Goal: Check status: Check status

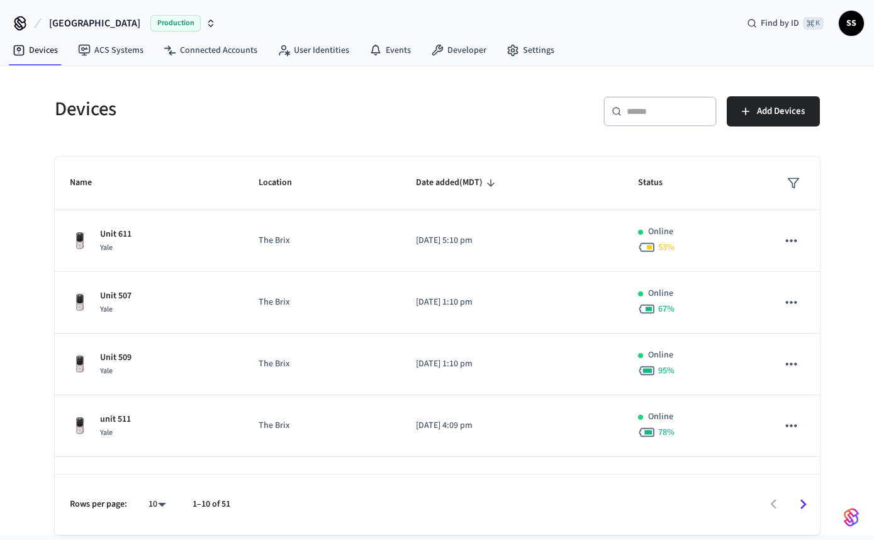
click at [658, 106] on input "text" at bounding box center [668, 111] width 82 height 13
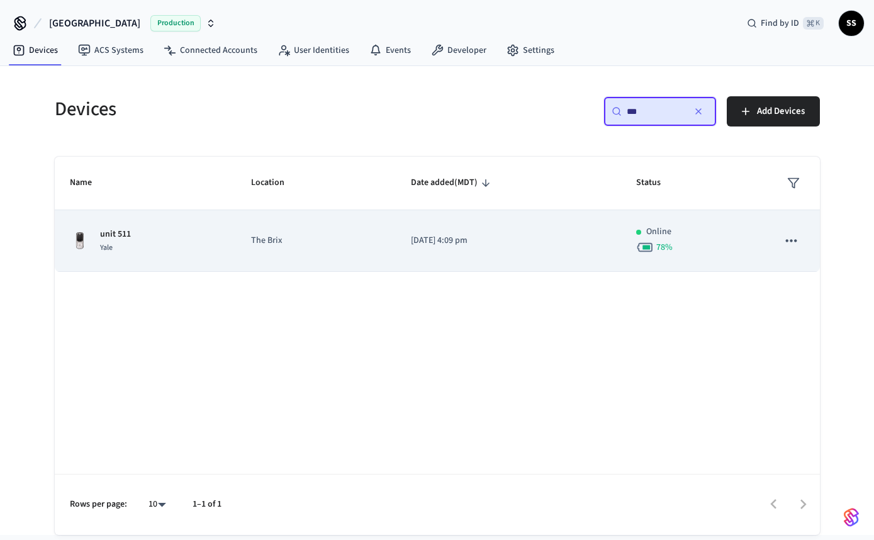
type input "***"
click at [553, 249] on td "[DATE] 4:09 pm" at bounding box center [509, 241] width 226 height 62
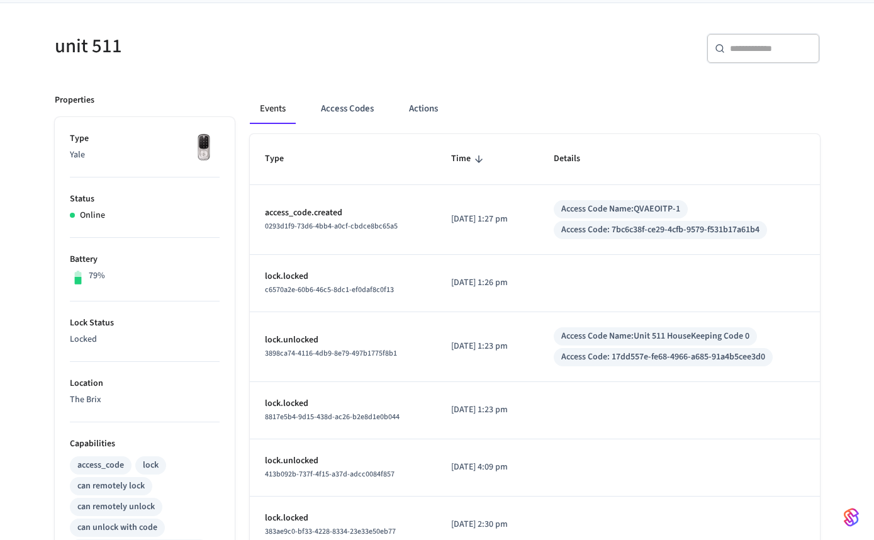
scroll to position [91, 0]
click at [666, 205] on div "Access Code Name: QVAEOITP-1" at bounding box center [620, 207] width 119 height 13
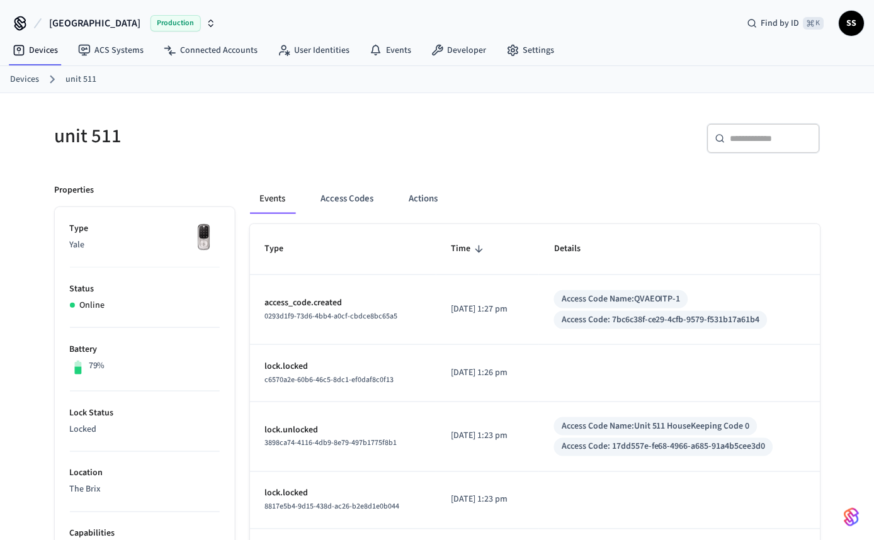
scroll to position [0, 0]
